Goal: Task Accomplishment & Management: Complete application form

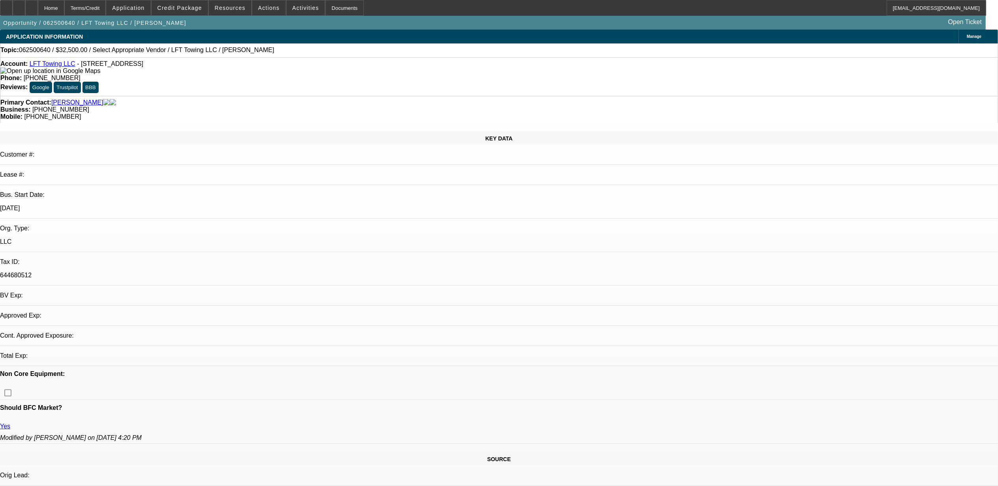
select select "0"
select select "2"
select select "0.1"
select select "1"
select select "2"
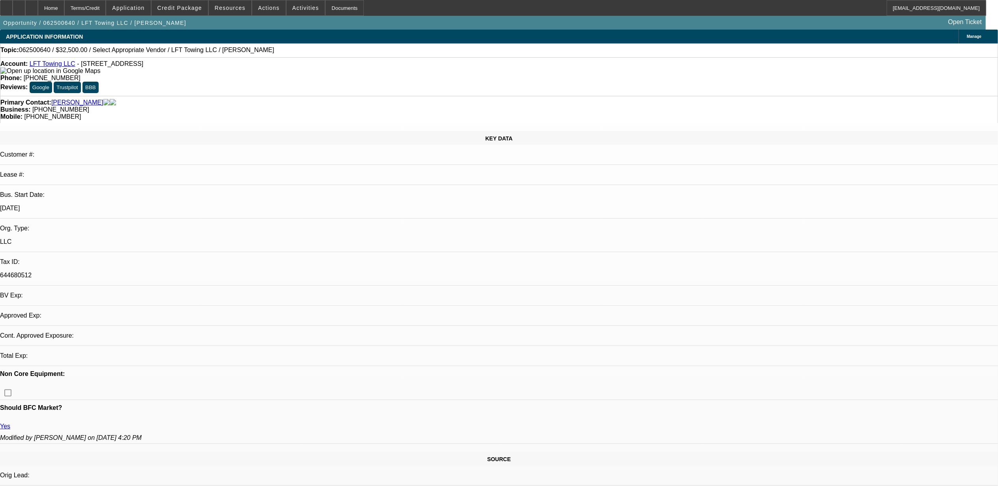
select select "4"
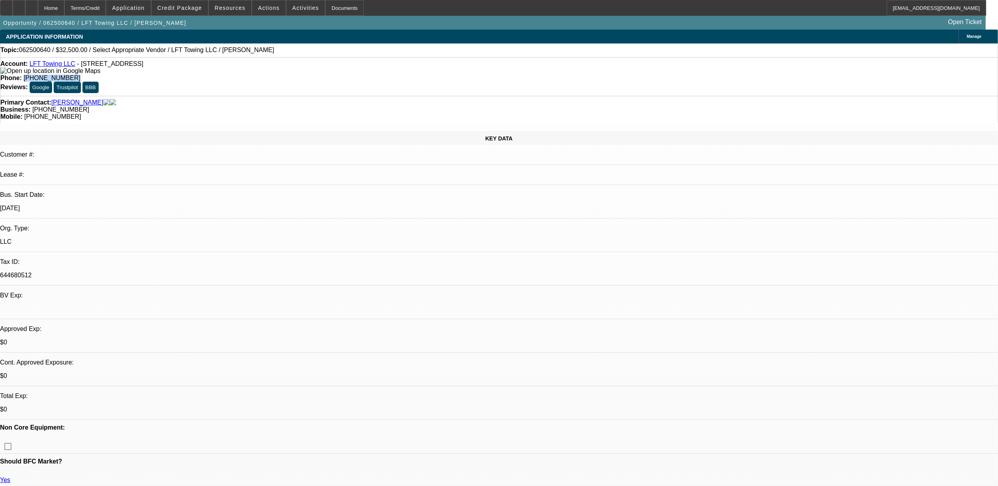
drag, startPoint x: 402, startPoint y: 65, endPoint x: 358, endPoint y: 67, distance: 44.3
click at [358, 75] on div "Phone: [PHONE_NUMBER]" at bounding box center [499, 78] width 998 height 7
copy span "[PHONE_NUMBER]"
click at [403, 106] on div "Business: [PHONE_NUMBER]" at bounding box center [499, 109] width 998 height 7
drag, startPoint x: 408, startPoint y: 87, endPoint x: 364, endPoint y: 89, distance: 44.2
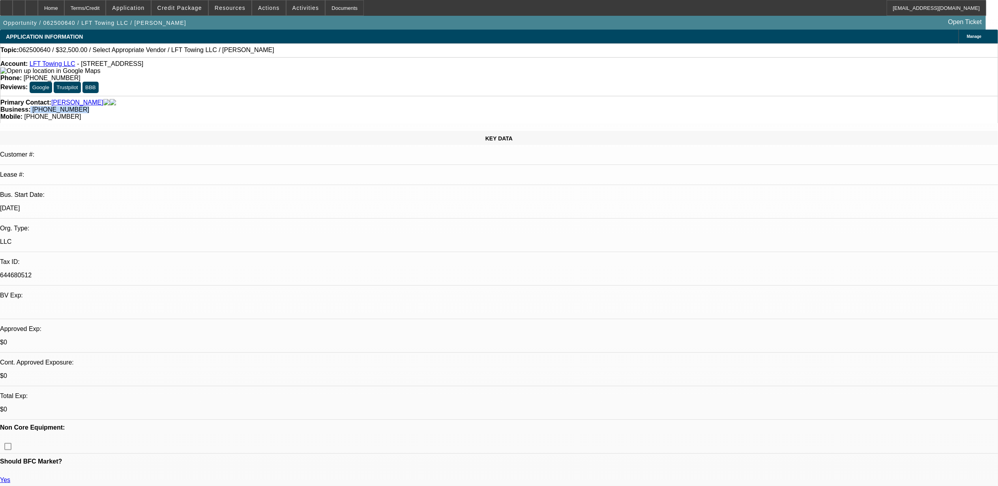
click at [364, 106] on div "Business: [PHONE_NUMBER]" at bounding box center [499, 109] width 998 height 7
copy div "[PHONE_NUMBER]"
drag, startPoint x: 591, startPoint y: 89, endPoint x: 522, endPoint y: 89, distance: 68.7
click at [522, 113] on div "Mobile: [PHONE_NUMBER]" at bounding box center [499, 116] width 998 height 7
copy span "[PHONE_NUMBER]"
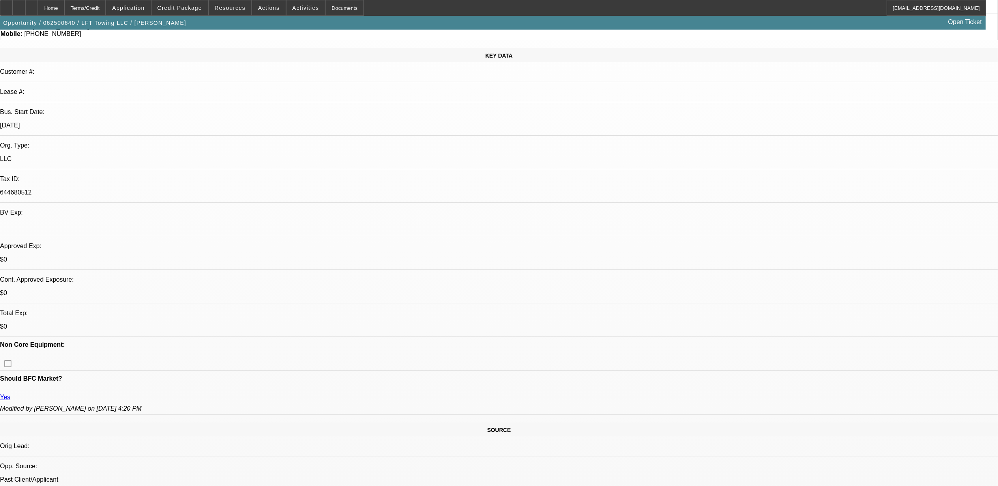
scroll to position [105, 0]
